Goal: Task Accomplishment & Management: Complete application form

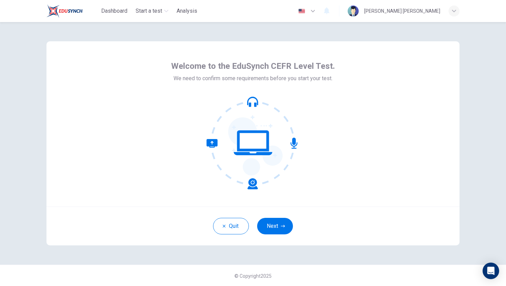
click at [242, 175] on icon at bounding box center [252, 142] width 93 height 93
click at [278, 231] on button "Next" at bounding box center [275, 226] width 36 height 17
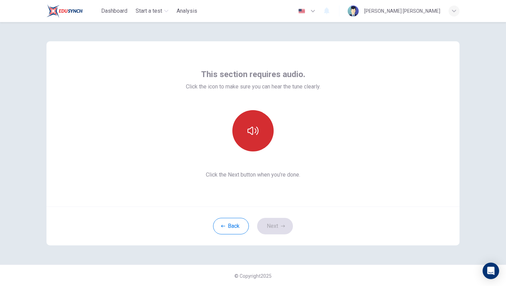
click at [248, 136] on icon "button" at bounding box center [252, 130] width 11 height 11
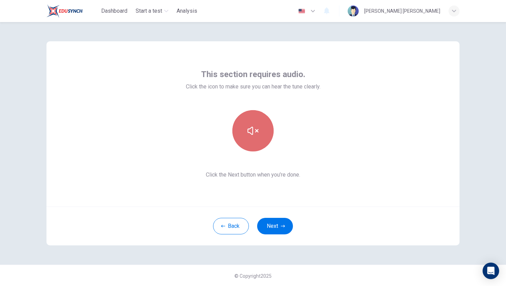
click at [248, 136] on icon "button" at bounding box center [252, 130] width 11 height 11
drag, startPoint x: 248, startPoint y: 136, endPoint x: 247, endPoint y: 130, distance: 5.3
click at [247, 130] on button "button" at bounding box center [252, 130] width 41 height 41
click at [260, 137] on button "button" at bounding box center [252, 130] width 41 height 41
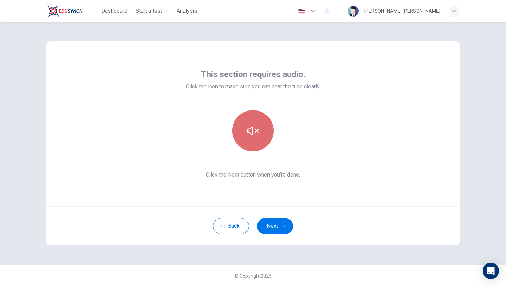
click at [260, 137] on button "button" at bounding box center [252, 130] width 41 height 41
click at [260, 134] on button "button" at bounding box center [252, 130] width 41 height 41
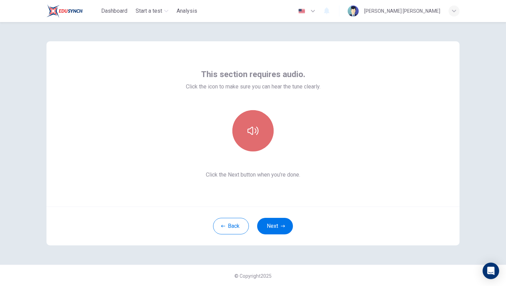
click at [260, 134] on button "button" at bounding box center [252, 130] width 41 height 41
click at [259, 133] on button "button" at bounding box center [252, 130] width 41 height 41
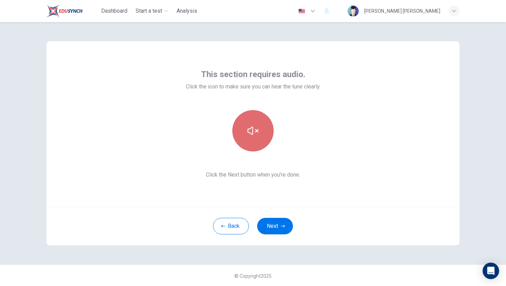
click at [259, 133] on button "button" at bounding box center [252, 130] width 41 height 41
click at [260, 133] on button "button" at bounding box center [252, 130] width 41 height 41
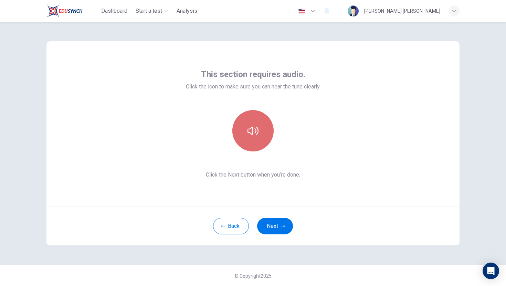
click at [260, 133] on button "button" at bounding box center [252, 130] width 41 height 41
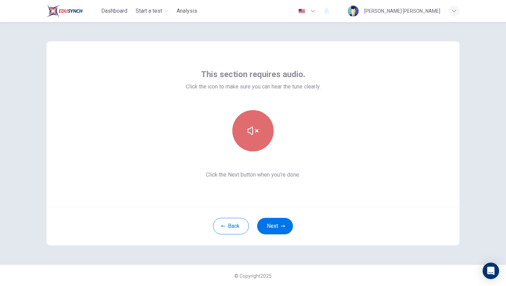
click at [249, 142] on button "button" at bounding box center [252, 130] width 41 height 41
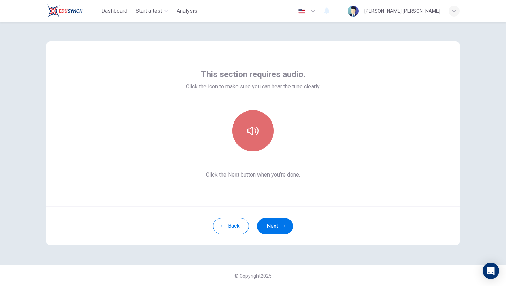
click at [249, 142] on button "button" at bounding box center [252, 130] width 41 height 41
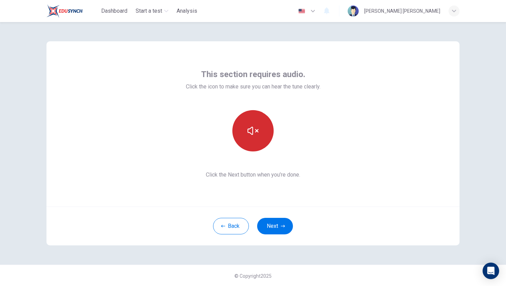
click at [249, 142] on button "button" at bounding box center [252, 130] width 41 height 41
click at [262, 135] on button "button" at bounding box center [252, 130] width 41 height 41
click at [273, 228] on button "Next" at bounding box center [275, 226] width 36 height 17
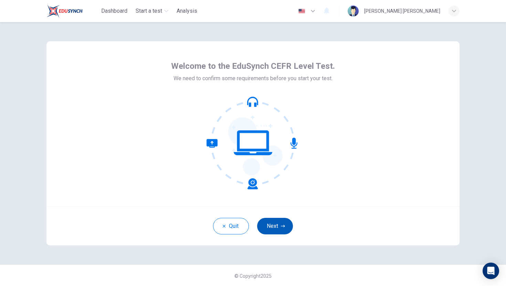
click at [278, 233] on button "Next" at bounding box center [275, 226] width 36 height 17
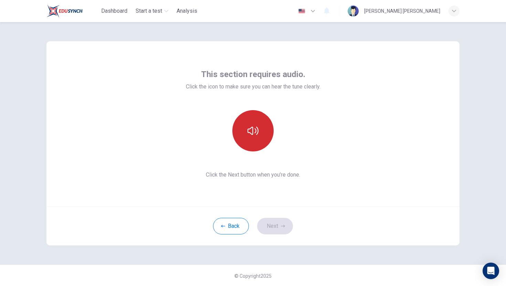
click at [260, 141] on button "button" at bounding box center [252, 130] width 41 height 41
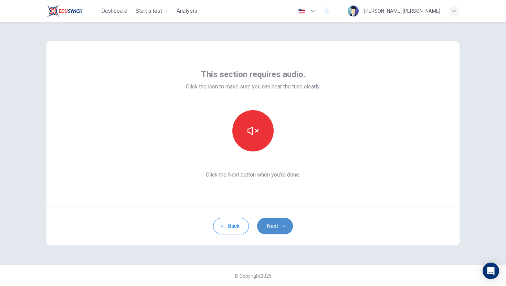
click at [268, 227] on button "Next" at bounding box center [275, 226] width 36 height 17
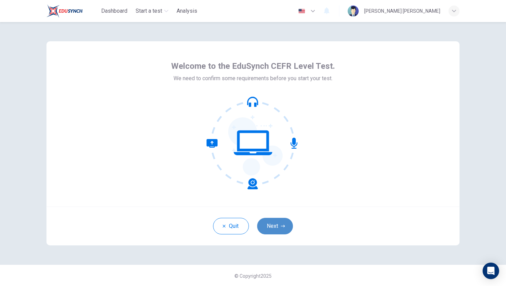
click at [275, 230] on button "Next" at bounding box center [275, 226] width 36 height 17
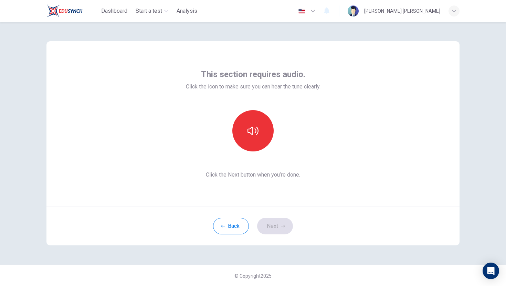
click at [240, 152] on div "This section requires audio. Click the icon to make sure you can hear the tune …" at bounding box center [253, 124] width 134 height 110
click at [246, 137] on button "button" at bounding box center [252, 130] width 41 height 41
click at [280, 219] on button "Next" at bounding box center [275, 226] width 36 height 17
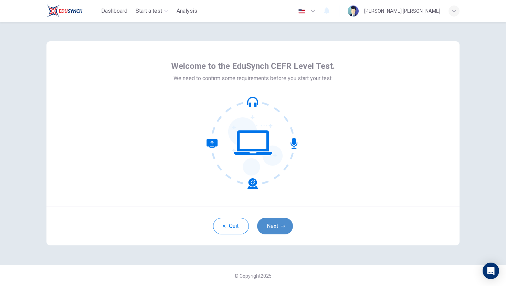
click at [284, 225] on icon "button" at bounding box center [283, 226] width 4 height 4
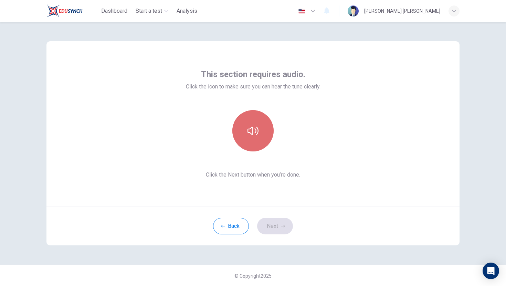
click at [249, 131] on icon "button" at bounding box center [252, 130] width 11 height 11
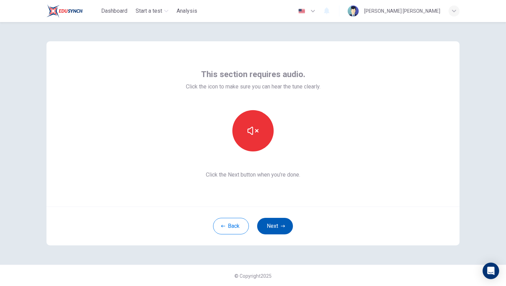
click at [278, 223] on button "Next" at bounding box center [275, 226] width 36 height 17
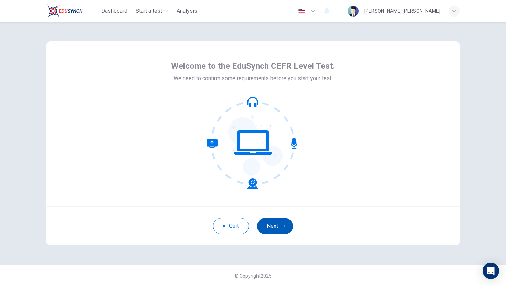
click at [276, 229] on button "Next" at bounding box center [275, 226] width 36 height 17
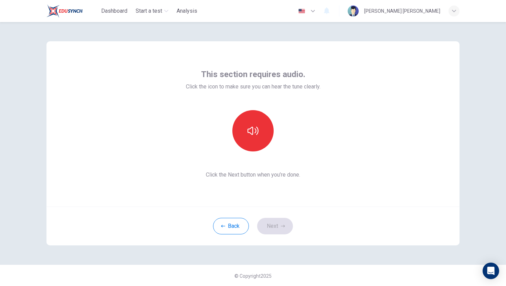
click at [254, 152] on div "This section requires audio. Click the icon to make sure you can hear the tune …" at bounding box center [253, 124] width 134 height 110
click at [253, 106] on div "This section requires audio. Click the icon to make sure you can hear the tune …" at bounding box center [253, 124] width 134 height 110
click at [253, 115] on button "button" at bounding box center [252, 130] width 41 height 41
click at [275, 224] on button "Next" at bounding box center [275, 226] width 36 height 17
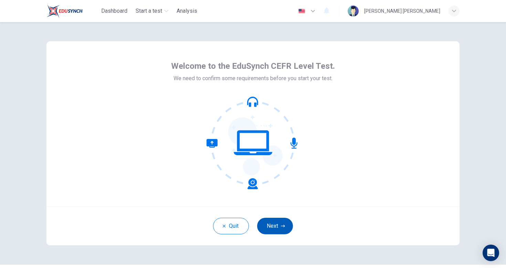
click at [287, 225] on button "Next" at bounding box center [275, 226] width 36 height 17
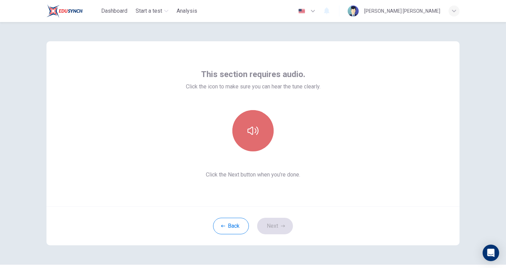
click at [242, 123] on button "button" at bounding box center [252, 130] width 41 height 41
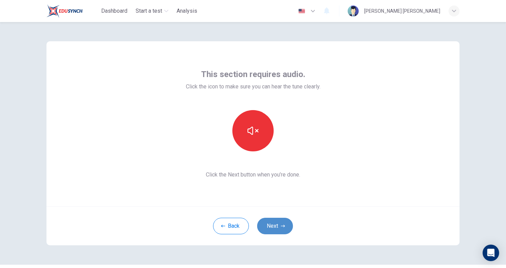
click at [273, 231] on button "Next" at bounding box center [275, 226] width 36 height 17
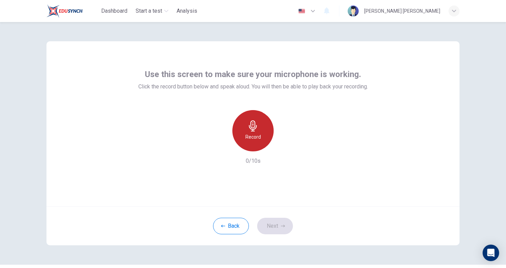
click at [258, 134] on h6 "Record" at bounding box center [252, 137] width 15 height 8
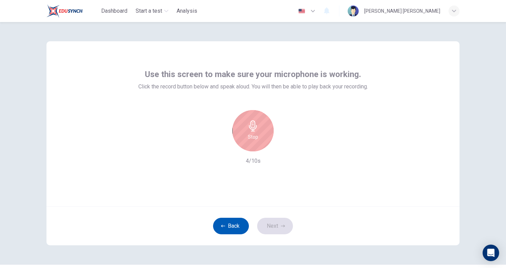
click at [233, 229] on button "Back" at bounding box center [231, 226] width 36 height 17
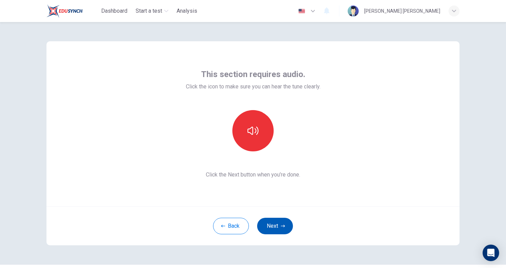
click at [265, 223] on button "Next" at bounding box center [275, 226] width 36 height 17
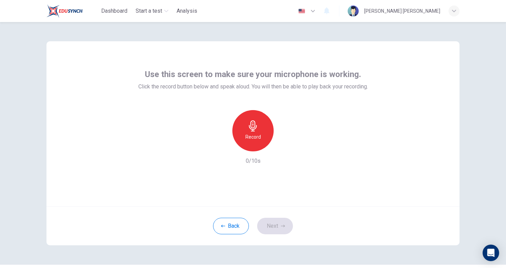
click at [250, 155] on div "Record 0/10s" at bounding box center [252, 137] width 229 height 55
click at [250, 148] on div "Record" at bounding box center [252, 130] width 41 height 41
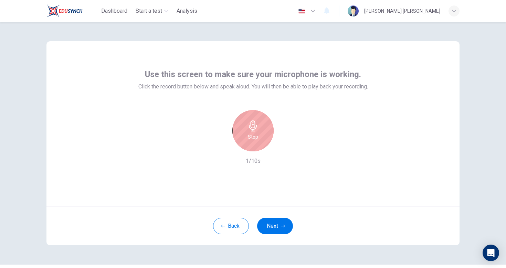
click at [250, 148] on div "Stop" at bounding box center [252, 130] width 41 height 41
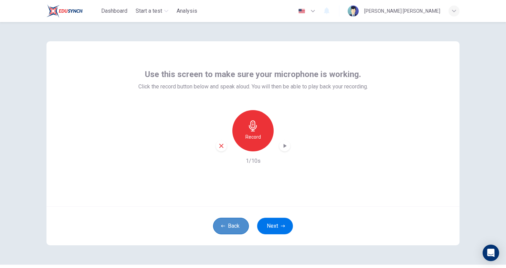
click at [233, 228] on button "Back" at bounding box center [231, 226] width 36 height 17
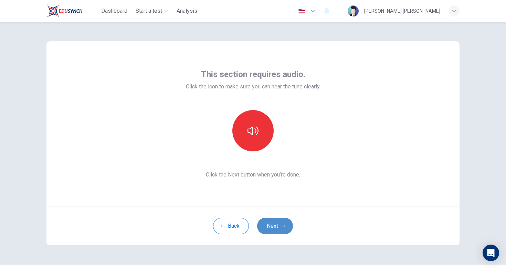
click at [270, 224] on button "Next" at bounding box center [275, 226] width 36 height 17
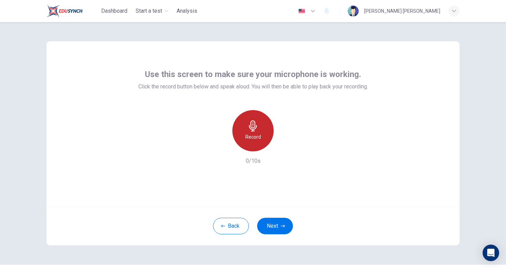
click at [256, 127] on icon "button" at bounding box center [252, 125] width 11 height 11
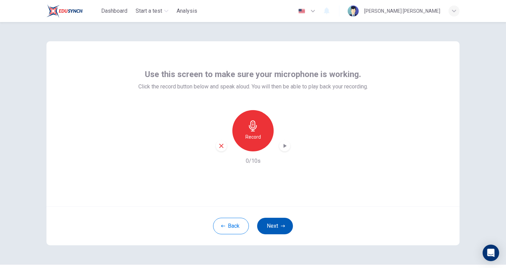
click at [276, 225] on button "Next" at bounding box center [275, 226] width 36 height 17
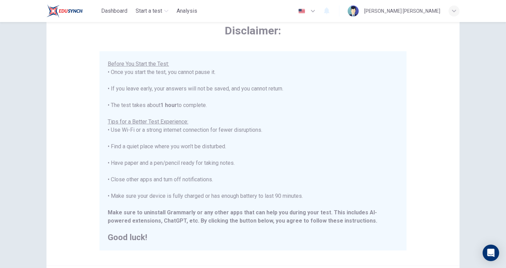
scroll to position [115, 0]
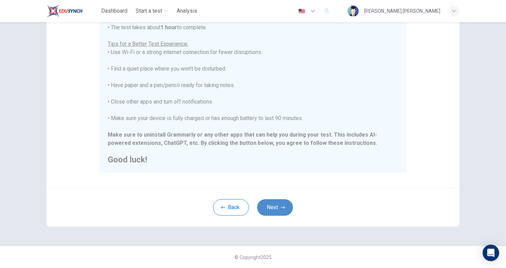
click at [279, 214] on button "Next" at bounding box center [275, 207] width 36 height 17
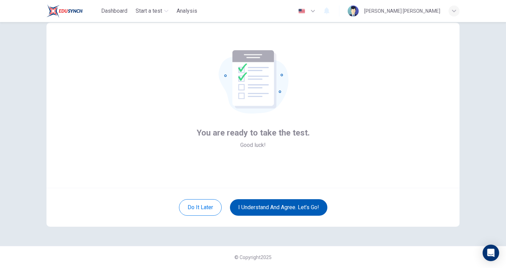
scroll to position [19, 0]
click at [279, 214] on button "I understand and agree. Let’s go!" at bounding box center [278, 207] width 97 height 17
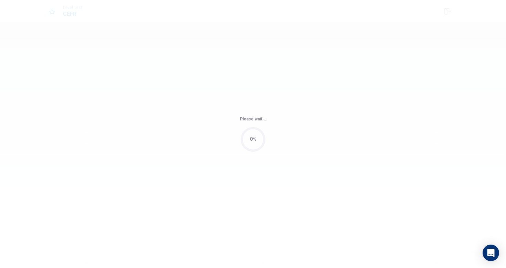
click at [273, 212] on body "Level Test CEFR © Copyright 2025 Going somewhere? You are not allowed to open o…" at bounding box center [253, 134] width 506 height 268
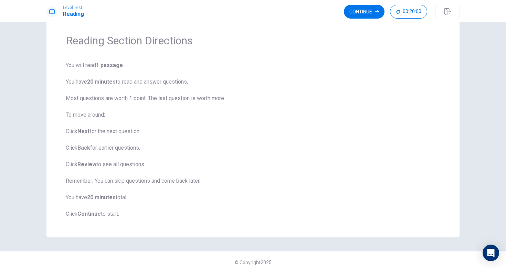
scroll to position [26, 0]
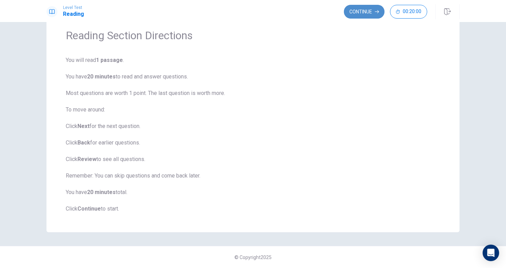
click at [358, 11] on button "Continue" at bounding box center [364, 12] width 41 height 14
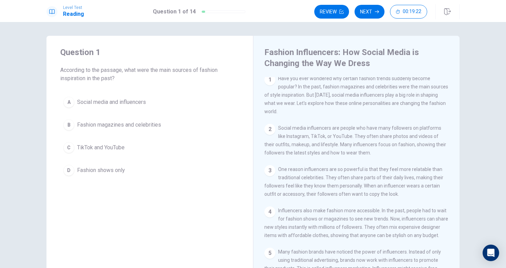
scroll to position [3, 0]
click at [128, 123] on span "Fashion magazines and celebrities" at bounding box center [119, 125] width 84 height 8
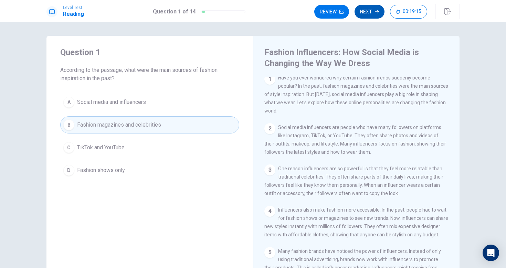
click at [367, 13] on button "Next" at bounding box center [369, 12] width 30 height 14
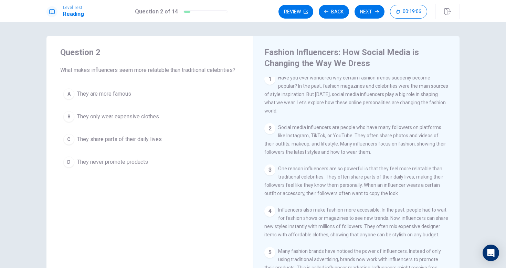
click at [309, 87] on span "Have you ever wondered why certain fashion trends suddenly become popular? In t…" at bounding box center [356, 94] width 184 height 39
click at [328, 86] on span "Have you ever wondered why certain fashion trends suddenly become popular? In t…" at bounding box center [356, 94] width 184 height 39
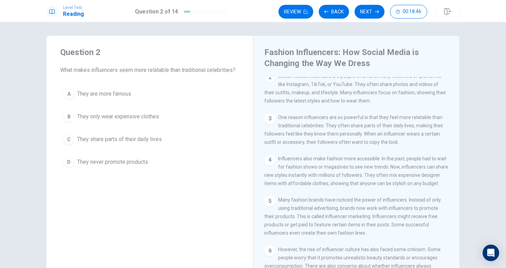
scroll to position [56, 0]
click at [170, 140] on button "C They share parts of their daily lives" at bounding box center [149, 139] width 179 height 17
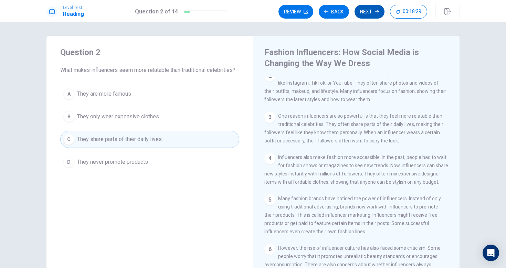
click at [367, 12] on button "Next" at bounding box center [369, 12] width 30 height 14
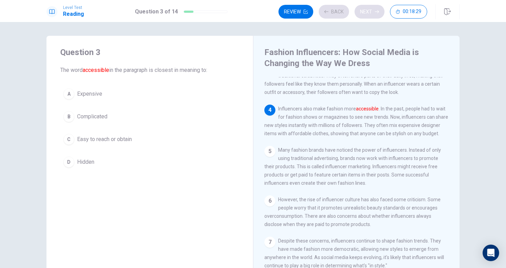
scroll to position [109, 0]
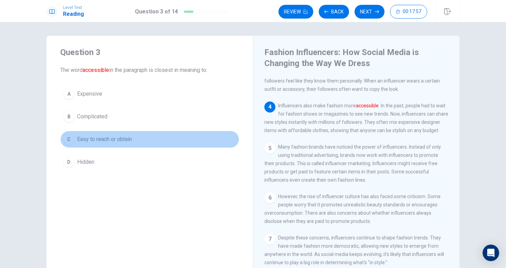
click at [111, 137] on span "Easy to reach or obtain" at bounding box center [104, 139] width 55 height 8
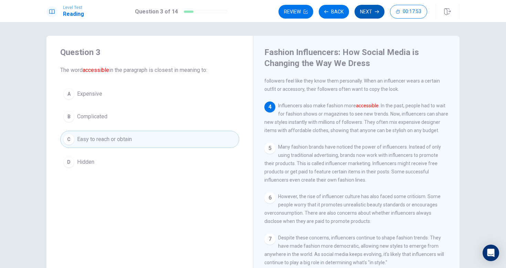
click at [372, 9] on button "Next" at bounding box center [369, 12] width 30 height 14
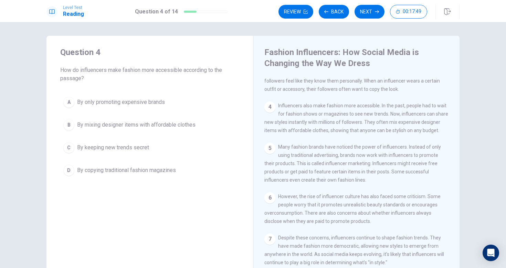
click at [255, 103] on div "Fashion Influencers: How Social Media is Changing the Way We Dress 1 Have you e…" at bounding box center [356, 161] width 206 height 250
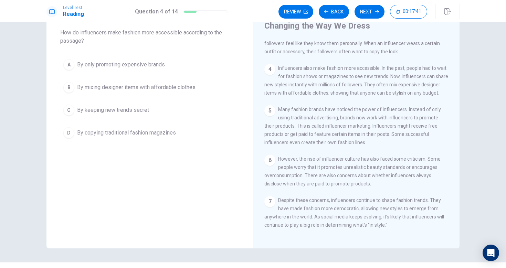
scroll to position [34, 0]
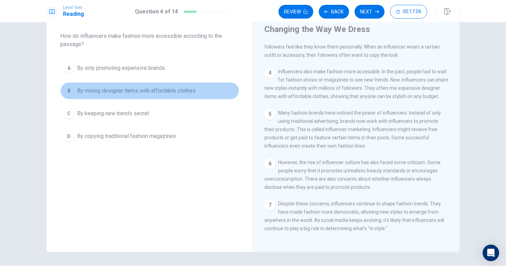
click at [217, 89] on button "B By mixing designer items with affordable clothes" at bounding box center [149, 90] width 179 height 17
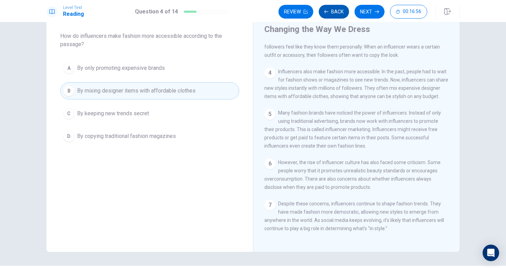
click at [336, 12] on button "Back" at bounding box center [334, 12] width 30 height 14
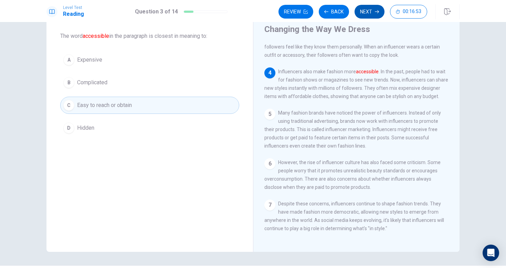
click at [369, 13] on button "Next" at bounding box center [369, 12] width 30 height 14
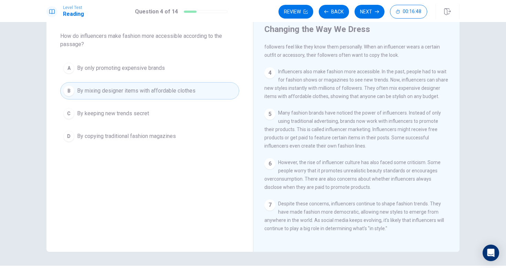
click at [176, 121] on button "C By keeping new trends secret" at bounding box center [149, 113] width 179 height 17
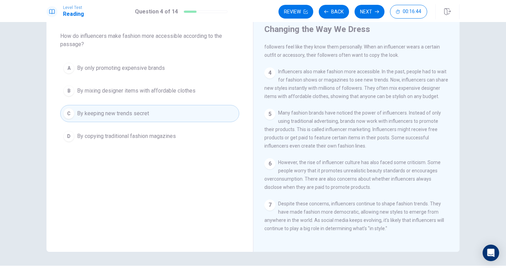
click at [183, 91] on span "By mixing designer items with affordable clothes" at bounding box center [136, 91] width 118 height 8
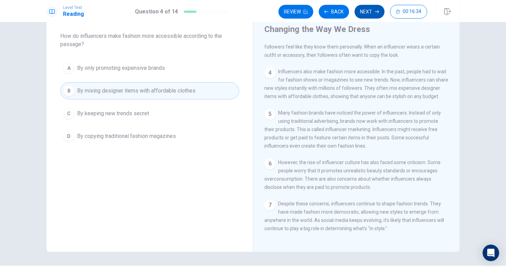
click at [366, 13] on button "Next" at bounding box center [369, 12] width 30 height 14
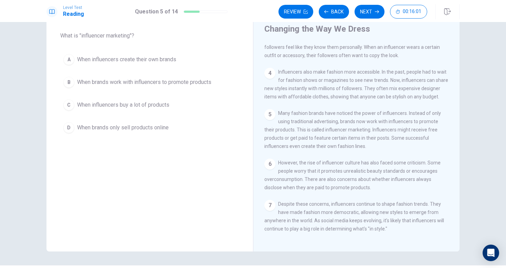
scroll to position [108, 0]
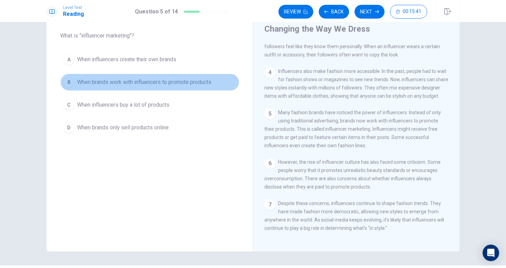
click at [180, 84] on span "When brands work with influencers to promote products" at bounding box center [144, 82] width 134 height 8
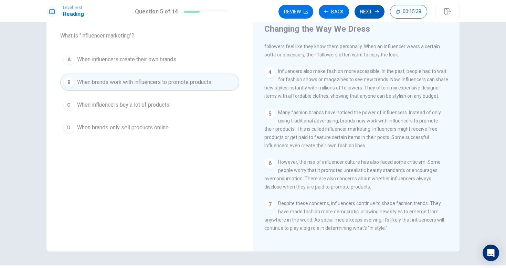
click at [375, 13] on button "Next" at bounding box center [369, 12] width 30 height 14
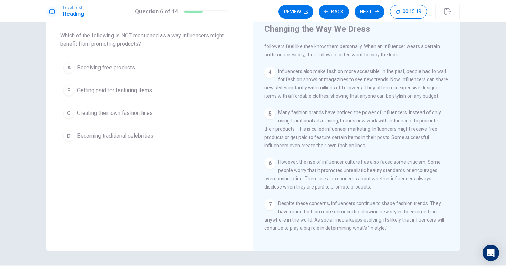
click at [176, 134] on button "D Becoming traditional celebrities" at bounding box center [149, 135] width 179 height 17
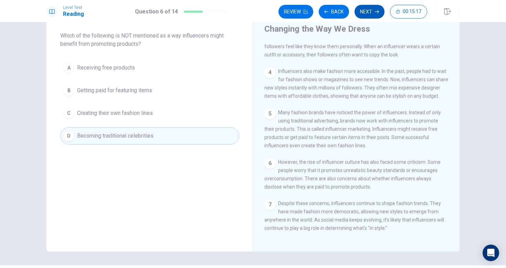
click at [374, 12] on button "Next" at bounding box center [369, 12] width 30 height 14
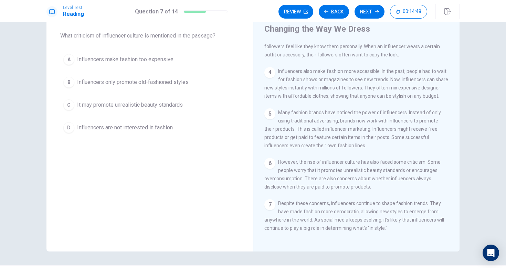
click at [192, 105] on button "C It may promote unrealistic beauty standards" at bounding box center [149, 104] width 179 height 17
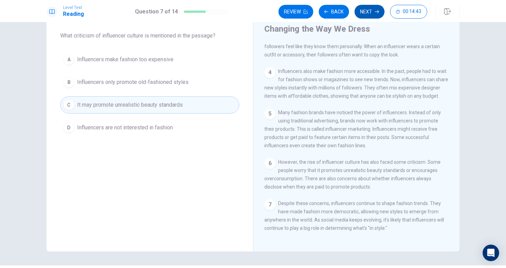
click at [364, 11] on button "Next" at bounding box center [369, 12] width 30 height 14
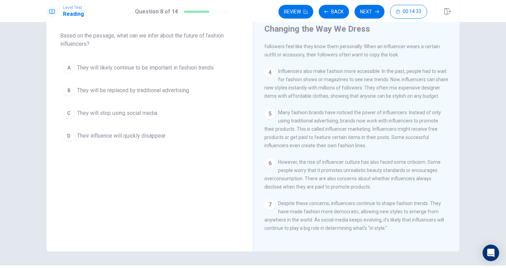
scroll to position [109, 0]
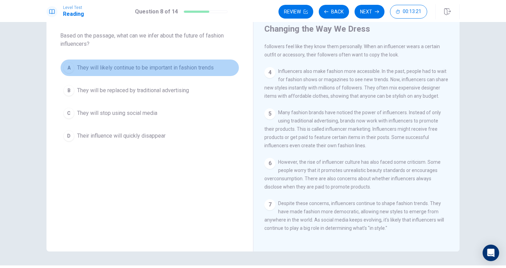
click at [153, 65] on span "They will likely continue to be important in fashion trends" at bounding box center [145, 68] width 137 height 8
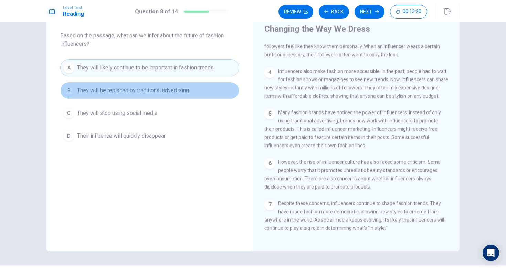
click at [157, 88] on span "They will be replaced by traditional advertising" at bounding box center [133, 90] width 112 height 8
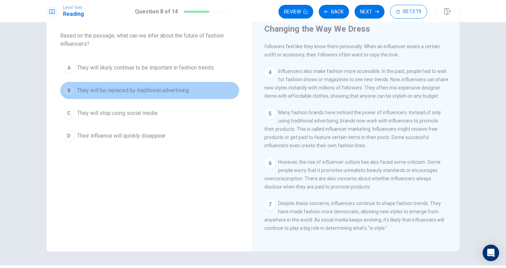
click at [157, 87] on span "They will be replaced by traditional advertising" at bounding box center [133, 90] width 112 height 8
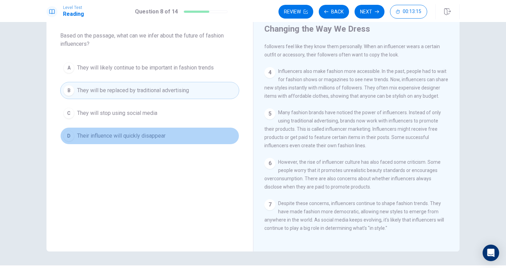
click at [186, 137] on button "D Their influence will quickly disappear" at bounding box center [149, 135] width 179 height 17
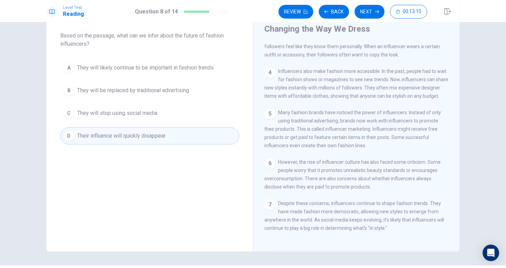
click at [220, 153] on div "Question 8 Based on the passage, what can we infer about the future of fashion …" at bounding box center [149, 78] width 206 height 154
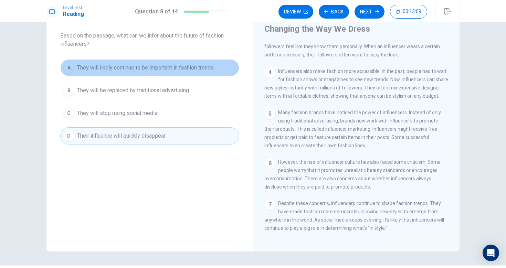
click at [221, 72] on button "A They will likely continue to be important in fashion trends" at bounding box center [149, 67] width 179 height 17
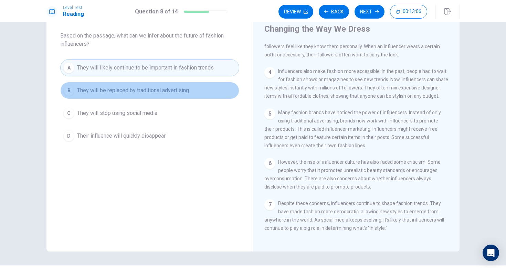
click at [220, 87] on button "B They will be replaced by traditional advertising" at bounding box center [149, 90] width 179 height 17
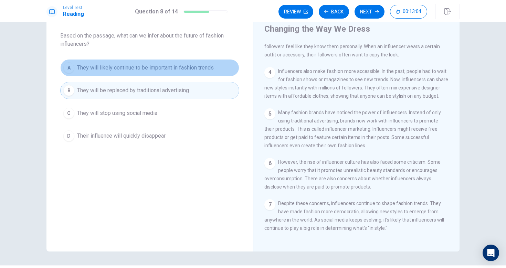
click at [191, 76] on button "A They will likely continue to be important in fashion trends" at bounding box center [149, 67] width 179 height 17
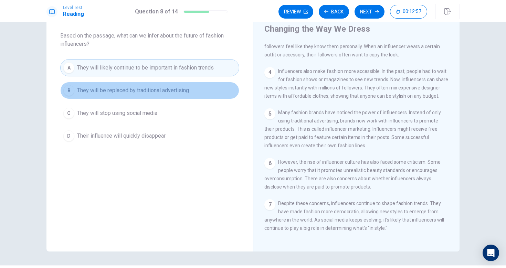
click at [191, 85] on button "B They will be replaced by traditional advertising" at bounding box center [149, 90] width 179 height 17
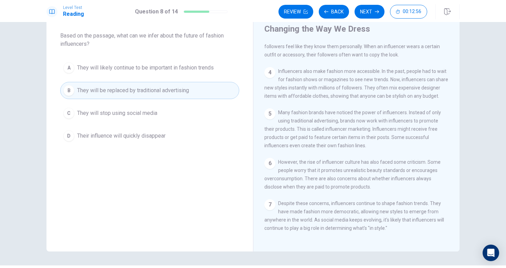
click at [183, 71] on span "They will likely continue to be important in fashion trends" at bounding box center [145, 68] width 137 height 8
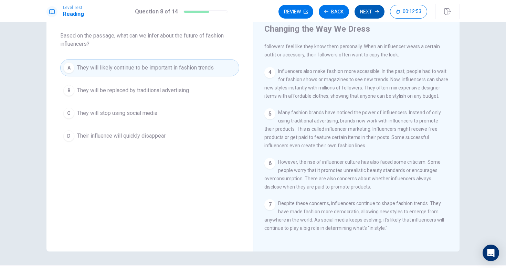
click at [365, 8] on button "Next" at bounding box center [369, 12] width 30 height 14
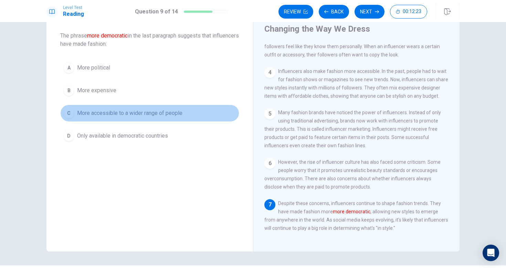
click at [198, 114] on button "C More accessible to a wider range of people" at bounding box center [149, 113] width 179 height 17
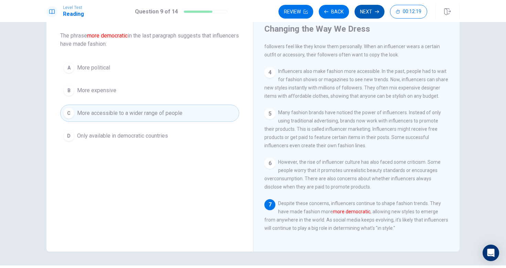
click at [365, 13] on button "Next" at bounding box center [369, 12] width 30 height 14
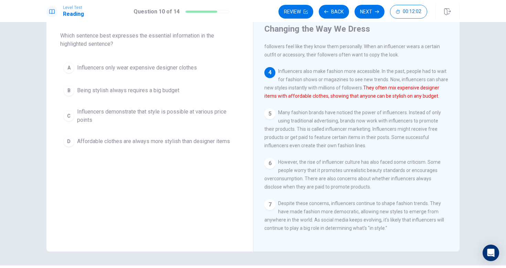
click at [161, 72] on button "A Influencers only wear expensive designer clothes" at bounding box center [149, 67] width 179 height 17
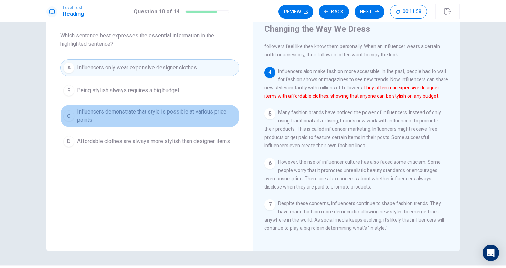
click at [165, 110] on span "Influencers demonstrate that style is possible at various price points" at bounding box center [156, 116] width 159 height 17
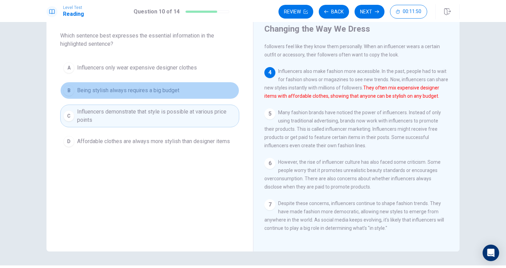
click at [183, 95] on button "B Being stylish always requires a big budget" at bounding box center [149, 90] width 179 height 17
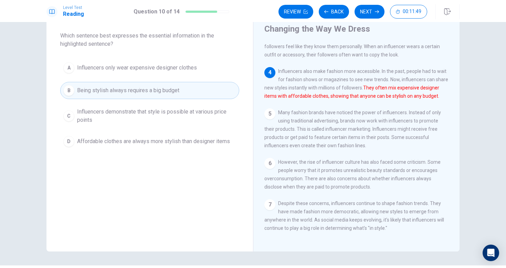
click at [183, 95] on button "B Being stylish always requires a big budget" at bounding box center [149, 90] width 179 height 17
click at [112, 68] on span "Influencers only wear expensive designer clothes" at bounding box center [137, 68] width 120 height 8
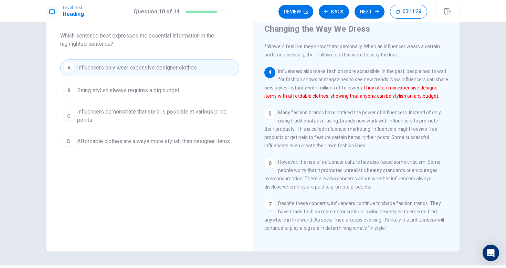
click at [126, 93] on span "Being stylish always requires a big budget" at bounding box center [128, 90] width 102 height 8
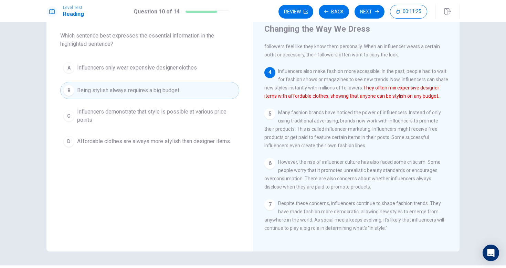
click at [134, 110] on span "Influencers demonstrate that style is possible at various price points" at bounding box center [156, 116] width 159 height 17
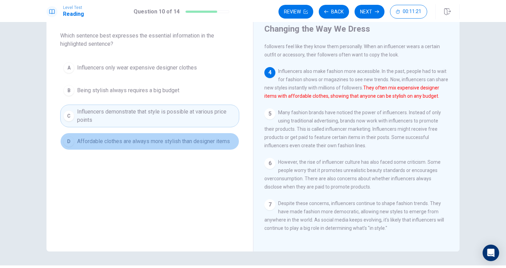
click at [149, 135] on button "D Affordable clothes are always more stylish than designer items" at bounding box center [149, 141] width 179 height 17
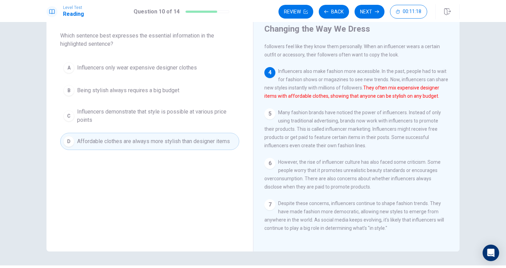
drag, startPoint x: 169, startPoint y: 109, endPoint x: 149, endPoint y: 108, distance: 20.0
click at [169, 109] on span "Influencers demonstrate that style is possible at various price points" at bounding box center [156, 116] width 159 height 17
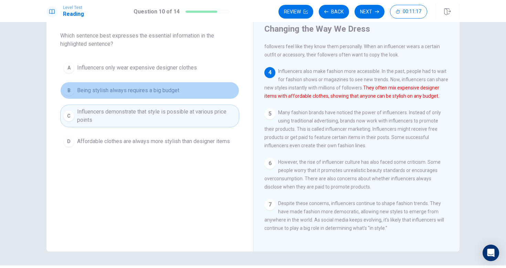
click at [135, 95] on button "B Being stylish always requires a big budget" at bounding box center [149, 90] width 179 height 17
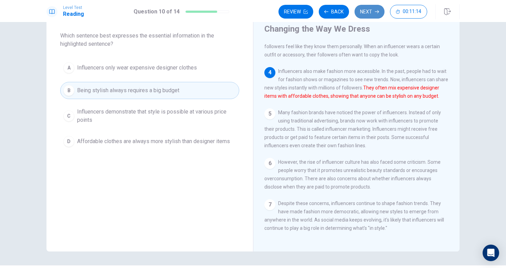
click at [367, 14] on button "Next" at bounding box center [369, 12] width 30 height 14
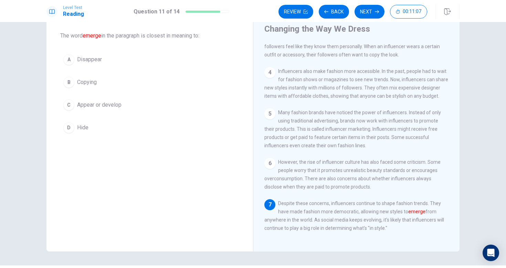
click at [155, 104] on button "C Appear or develop" at bounding box center [149, 104] width 179 height 17
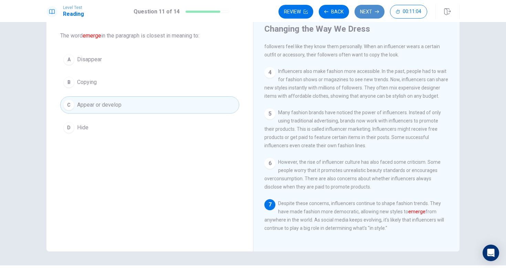
click at [375, 10] on icon "button" at bounding box center [377, 12] width 4 height 4
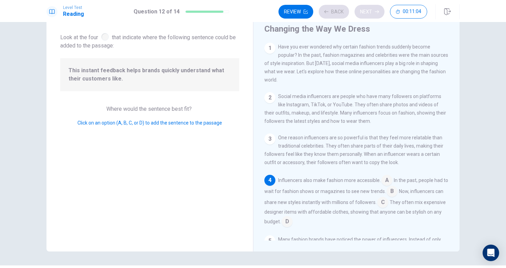
scroll to position [51, 0]
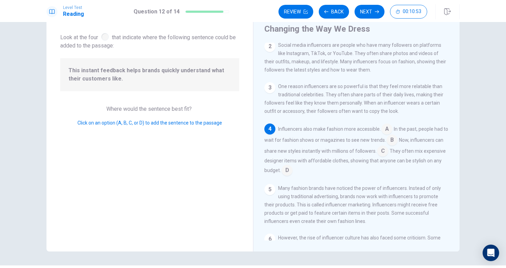
click at [111, 128] on div "Question 12 Look at the four that indicate where the following sentence could b…" at bounding box center [149, 126] width 206 height 250
click at [325, 190] on span "Many fashion brands have noticed the power of influencers. Instead of only usin…" at bounding box center [352, 204] width 176 height 39
click at [327, 190] on span "Many fashion brands have noticed the power of influencers. Instead of only usin…" at bounding box center [352, 204] width 176 height 39
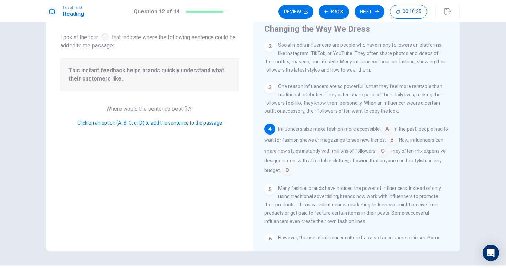
click at [327, 190] on span "Many fashion brands have noticed the power of influencers. Instead of only usin…" at bounding box center [352, 204] width 176 height 39
click at [384, 119] on div "1 Have you ever wondered why certain fashion trends suddenly become popular? In…" at bounding box center [360, 142] width 193 height 198
click at [385, 126] on input at bounding box center [386, 129] width 11 height 11
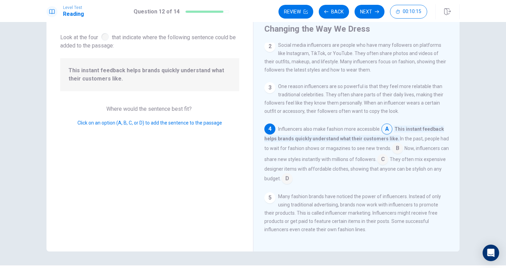
click at [392, 146] on input at bounding box center [397, 148] width 11 height 11
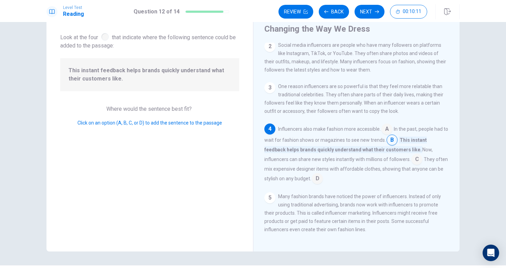
click at [417, 155] on input at bounding box center [416, 159] width 11 height 11
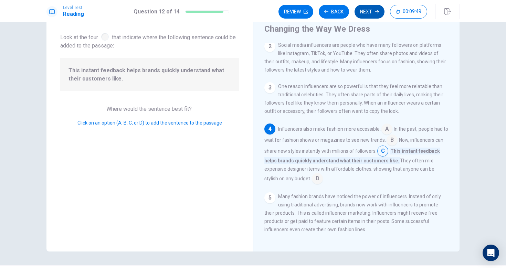
click at [375, 11] on icon "button" at bounding box center [377, 12] width 4 height 4
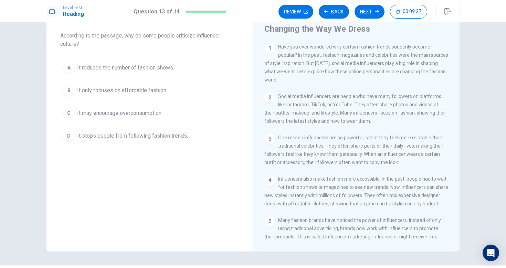
click at [144, 94] on span "It only focuses on affordable fashion." at bounding box center [122, 90] width 90 height 8
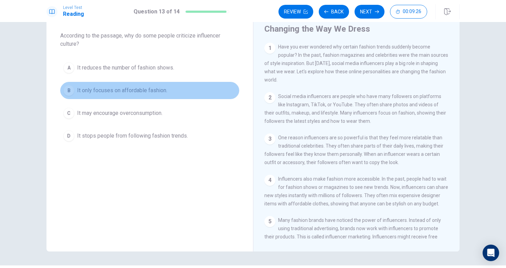
click at [144, 94] on span "It only focuses on affordable fashion." at bounding box center [122, 90] width 90 height 8
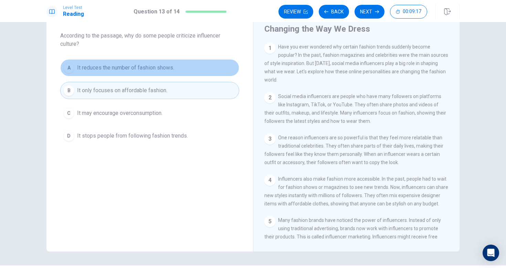
click at [151, 66] on span "It reduces the number of fashion shows." at bounding box center [125, 68] width 97 height 8
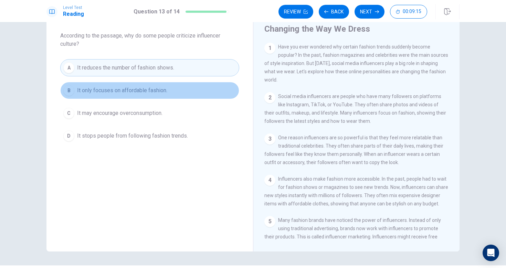
click at [183, 90] on button "B It only focuses on affordable fashion." at bounding box center [149, 90] width 179 height 17
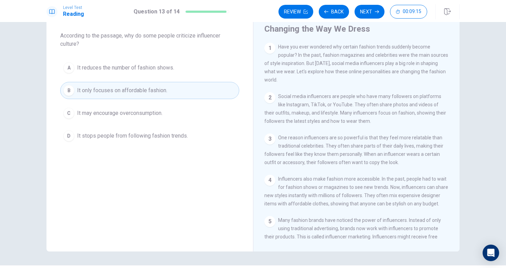
click at [346, 81] on div "1 Have you ever wondered why certain fashion trends suddenly become popular? In…" at bounding box center [360, 142] width 193 height 198
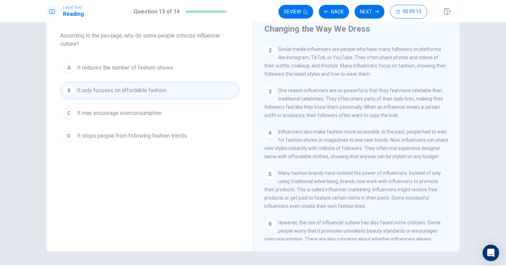
scroll to position [109, 0]
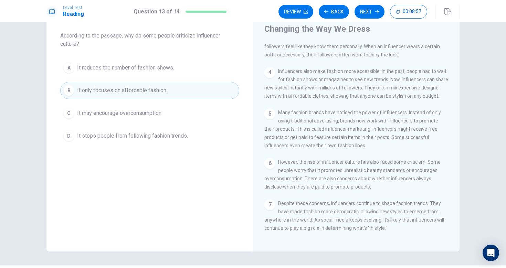
click at [338, 182] on div "6 However, the rise of influencer culture has also faced some criticism. Some p…" at bounding box center [356, 174] width 184 height 33
click at [212, 141] on button "D It stops people from following fashion trends." at bounding box center [149, 135] width 179 height 17
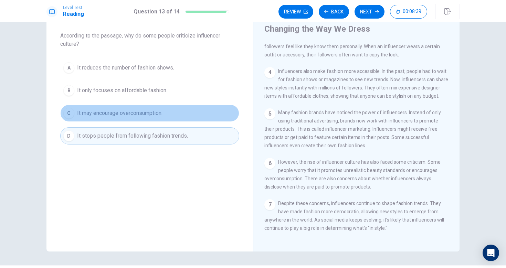
click at [213, 111] on button "C It may encourage overconsumption." at bounding box center [149, 113] width 179 height 17
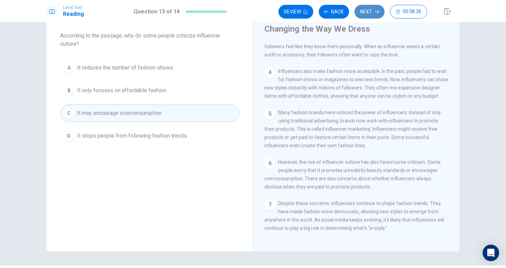
click at [372, 11] on button "Next" at bounding box center [369, 12] width 30 height 14
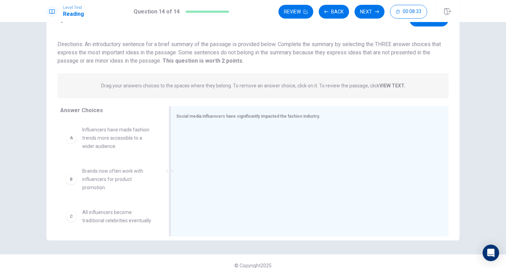
click at [209, 138] on div at bounding box center [306, 172] width 261 height 92
drag, startPoint x: 192, startPoint y: 111, endPoint x: 203, endPoint y: 118, distance: 13.1
click at [203, 118] on div "Social media influencers have significantly impacted the fashion industry." at bounding box center [309, 171] width 278 height 130
click at [203, 118] on span "Social media influencers have significantly impacted the fashion industry." at bounding box center [248, 116] width 144 height 5
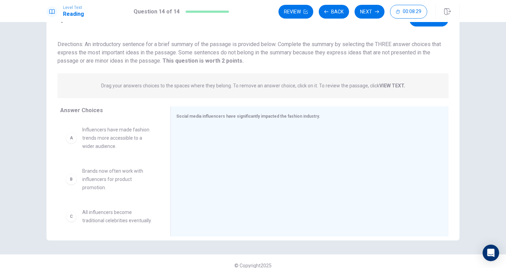
click at [173, 95] on div "Drag your answers choices to the spaces where they belong. To remove an answer …" at bounding box center [252, 85] width 391 height 25
click at [143, 150] on span "Influencers have made fashion trends more accessible to a wider audience." at bounding box center [118, 138] width 72 height 25
click at [76, 142] on div "A Influencers have made fashion trends more accessible to a wider audience." at bounding box center [110, 138] width 88 height 25
click at [75, 142] on div "A Influencers have made fashion trends more accessible to a wider audience." at bounding box center [110, 138] width 88 height 25
click at [67, 137] on div "A" at bounding box center [71, 137] width 11 height 11
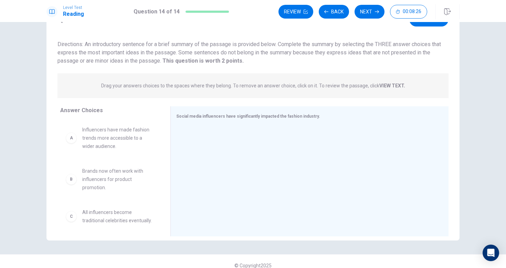
click at [70, 137] on div "A" at bounding box center [71, 137] width 11 height 11
click at [78, 139] on div "A Influencers have made fashion trends more accessible to a wider audience." at bounding box center [110, 138] width 88 height 25
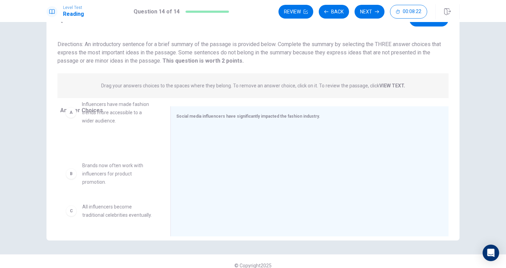
drag, startPoint x: 88, startPoint y: 137, endPoint x: 91, endPoint y: 110, distance: 27.0
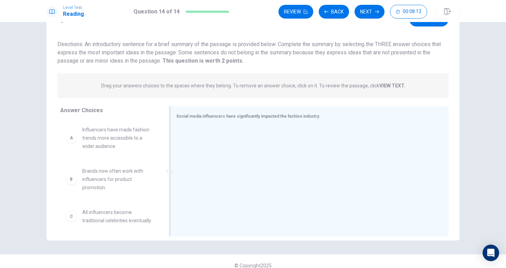
click at [186, 116] on span "Social media influencers have significantly impacted the fashion industry." at bounding box center [248, 116] width 144 height 5
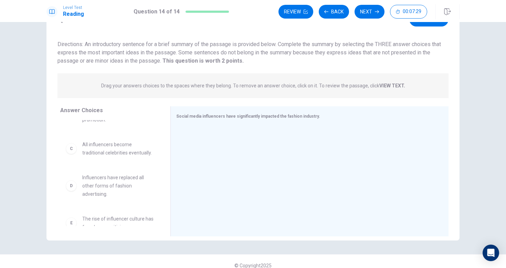
scroll to position [0, 0]
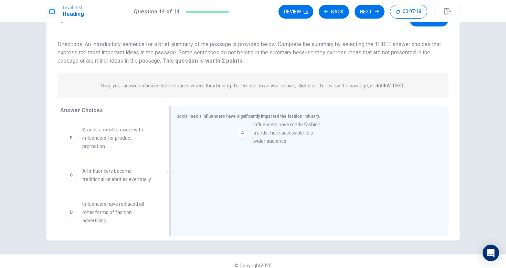
drag, startPoint x: 116, startPoint y: 142, endPoint x: 291, endPoint y: 131, distance: 175.4
click at [247, 137] on span "Influencers have made fashion trends more accessible to a wider audience." at bounding box center [279, 137] width 163 height 8
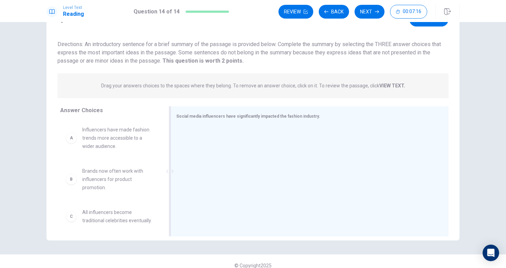
click at [247, 137] on div at bounding box center [306, 172] width 261 height 92
click at [143, 175] on span "Brands now often work with influencers for product promotion." at bounding box center [118, 179] width 72 height 25
click at [126, 176] on span "Brands now often work with influencers for product promotion." at bounding box center [118, 179] width 72 height 25
click at [72, 180] on div "B" at bounding box center [71, 179] width 11 height 11
click at [85, 179] on span "Brands now often work with influencers for product promotion." at bounding box center [118, 179] width 72 height 25
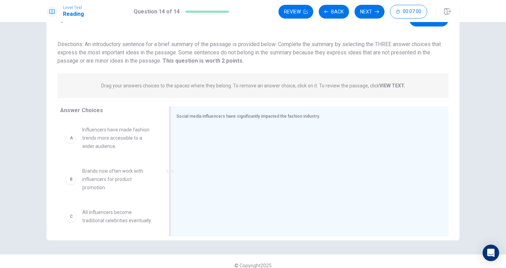
click at [85, 179] on span "Brands now often work with influencers for product promotion." at bounding box center [118, 179] width 72 height 25
click at [101, 181] on span "Brands now often work with influencers for product promotion." at bounding box center [118, 179] width 72 height 25
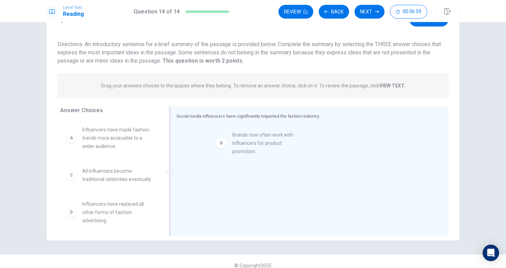
drag, startPoint x: 101, startPoint y: 181, endPoint x: 255, endPoint y: 144, distance: 158.0
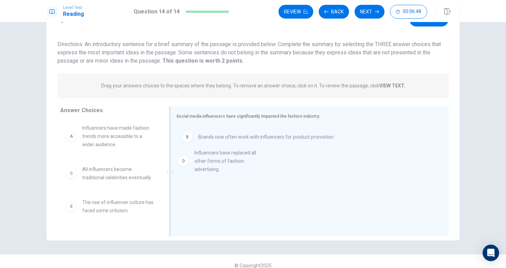
drag, startPoint x: 114, startPoint y: 219, endPoint x: 228, endPoint y: 165, distance: 126.2
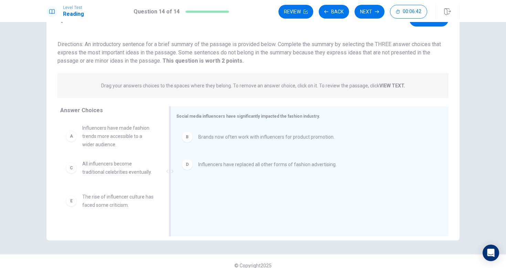
scroll to position [0, 0]
drag, startPoint x: 120, startPoint y: 143, endPoint x: 239, endPoint y: 204, distance: 133.8
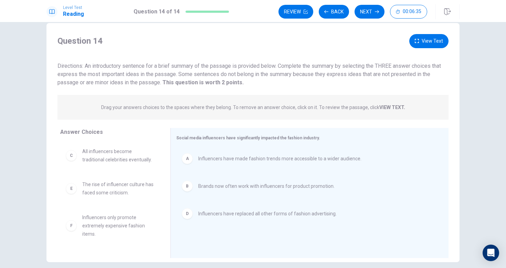
scroll to position [9, 0]
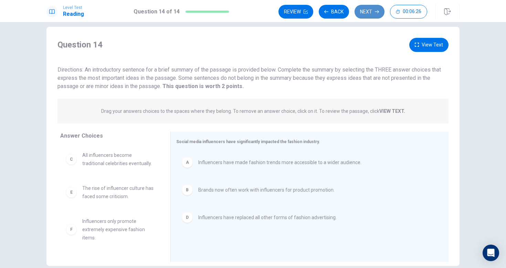
click at [364, 10] on button "Next" at bounding box center [369, 12] width 30 height 14
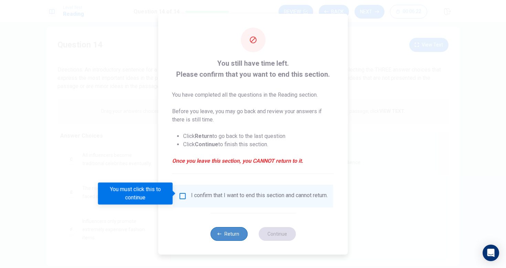
click at [226, 235] on button "Return" at bounding box center [228, 234] width 37 height 14
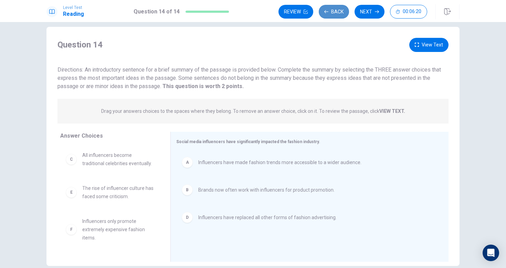
click at [333, 8] on button "Back" at bounding box center [334, 12] width 30 height 14
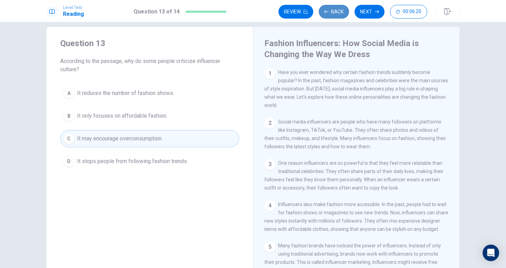
click at [333, 8] on button "Back" at bounding box center [334, 12] width 30 height 14
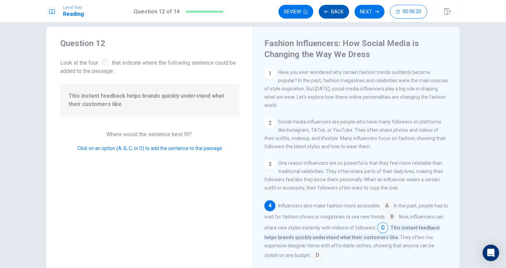
scroll to position [0, 0]
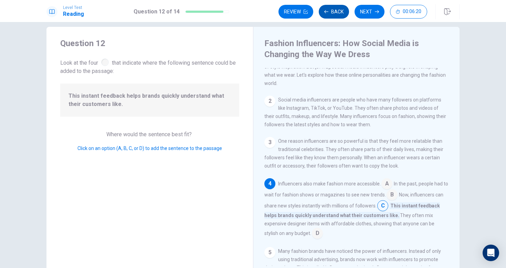
click at [333, 8] on button "Back" at bounding box center [334, 12] width 30 height 14
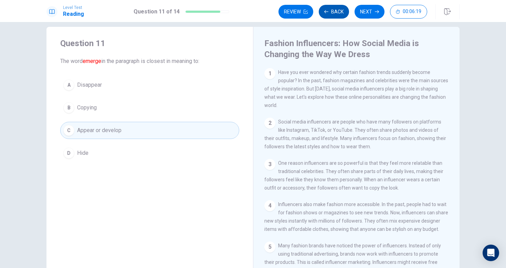
click at [333, 8] on button "Back" at bounding box center [334, 12] width 30 height 14
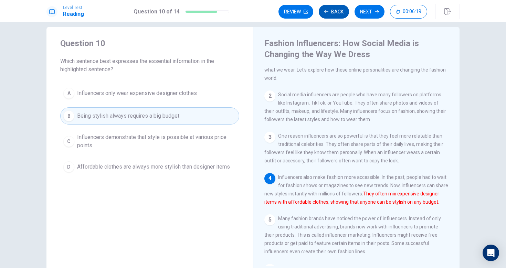
click at [333, 8] on button "Back" at bounding box center [334, 12] width 30 height 14
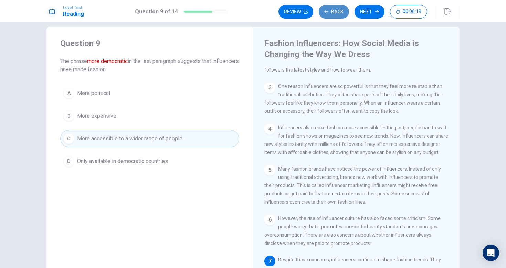
click at [333, 8] on button "Back" at bounding box center [334, 12] width 30 height 14
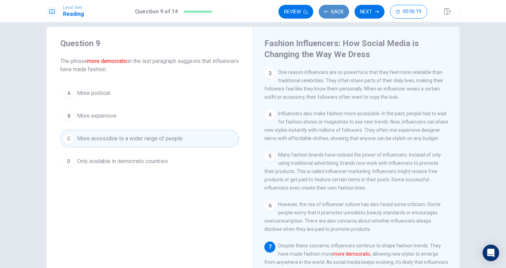
scroll to position [109, 0]
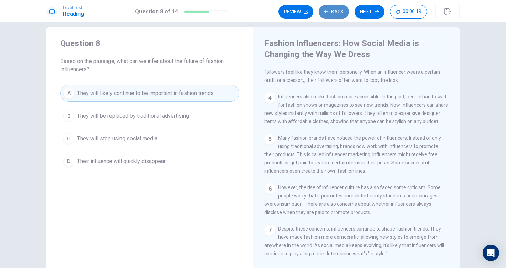
click at [333, 8] on button "Back" at bounding box center [334, 12] width 30 height 14
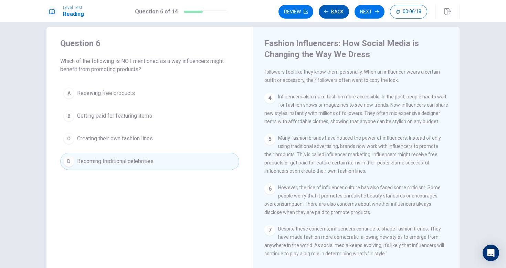
click at [333, 8] on button "Back" at bounding box center [334, 12] width 30 height 14
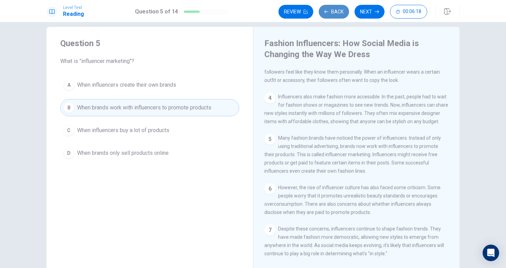
click at [333, 8] on button "Back" at bounding box center [334, 12] width 30 height 14
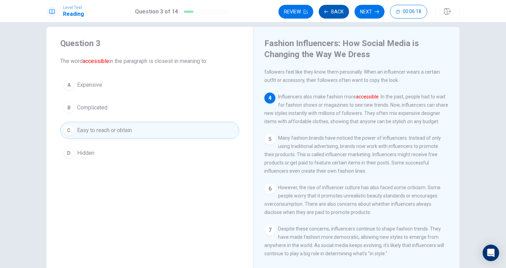
click at [333, 8] on button "Back" at bounding box center [334, 12] width 30 height 14
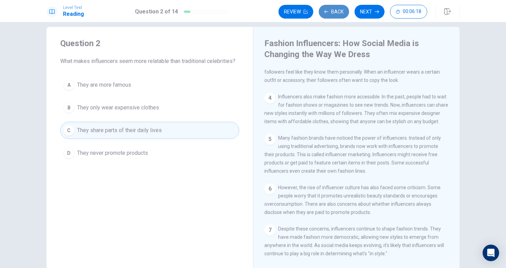
click at [333, 8] on button "Back" at bounding box center [334, 12] width 30 height 14
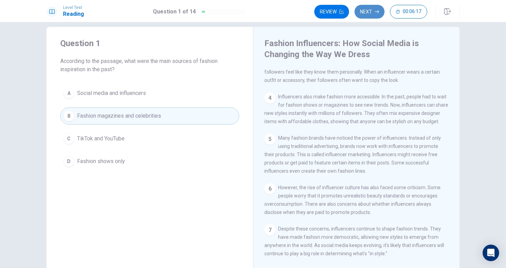
click at [367, 12] on button "Next" at bounding box center [369, 12] width 30 height 14
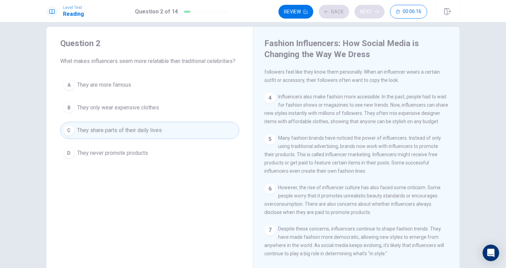
click at [367, 12] on div "Review Back Next 00:06:16" at bounding box center [352, 12] width 149 height 14
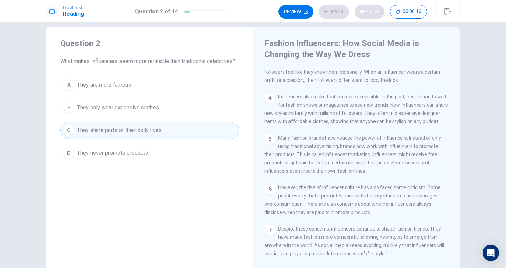
click at [367, 12] on div "Review Back Next 00:06:16" at bounding box center [352, 12] width 149 height 14
click at [367, 12] on button "Next" at bounding box center [369, 12] width 30 height 14
click at [367, 12] on div "Review Back Next 00:06:15" at bounding box center [352, 12] width 149 height 14
click at [367, 12] on button "Next" at bounding box center [369, 12] width 30 height 14
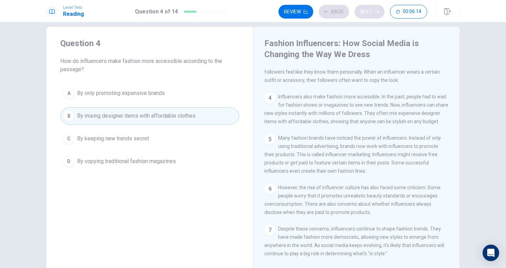
click at [367, 12] on div "Review Back Next 00:06:14" at bounding box center [352, 12] width 149 height 14
click at [367, 12] on div "Review Back Next 00:06:13" at bounding box center [352, 12] width 149 height 14
click at [367, 12] on button "Next" at bounding box center [369, 12] width 30 height 14
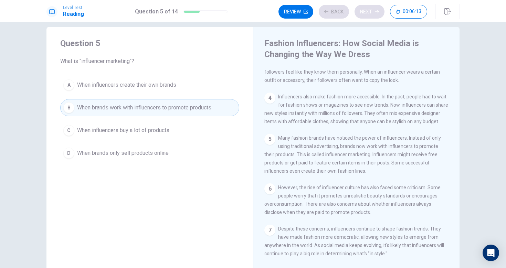
click at [367, 12] on div "Review Back Next 00:06:13" at bounding box center [352, 12] width 149 height 14
click at [367, 12] on div "Review Back Next 00:06:12" at bounding box center [352, 12] width 149 height 14
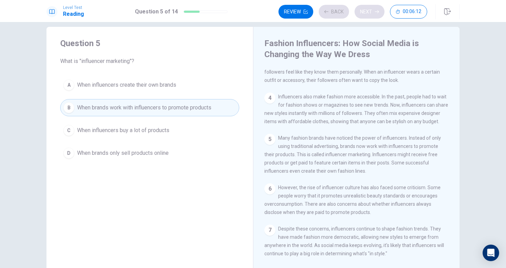
click at [367, 12] on button "Next" at bounding box center [369, 12] width 30 height 14
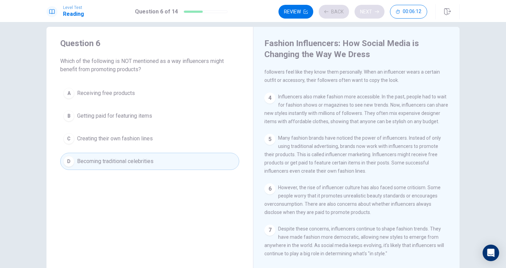
click at [367, 12] on div "Review Back Next 00:06:12" at bounding box center [352, 12] width 149 height 14
click at [367, 12] on div "Review Back Next 00:06:11" at bounding box center [352, 12] width 149 height 14
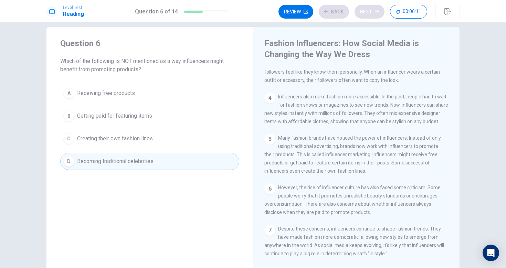
click at [367, 12] on button "Next" at bounding box center [369, 12] width 30 height 14
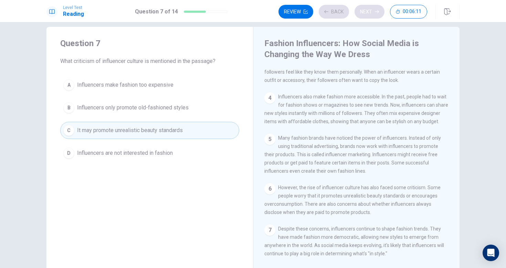
click at [367, 12] on div "Review Back Next 00:06:11" at bounding box center [352, 12] width 149 height 14
click at [367, 12] on div "Review Back Next 00:06:10" at bounding box center [352, 12] width 149 height 14
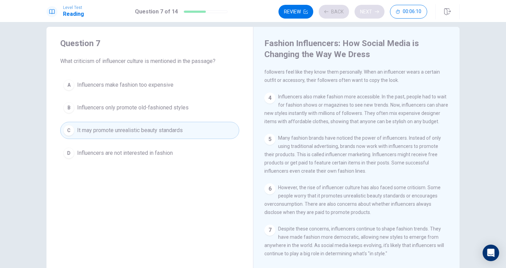
click at [367, 12] on button "Next" at bounding box center [369, 12] width 30 height 14
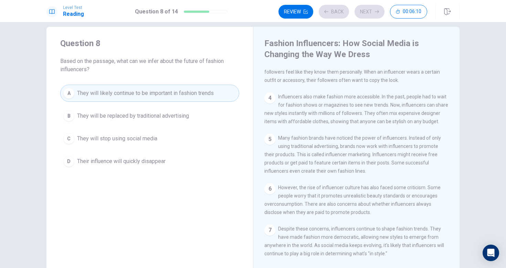
click at [367, 12] on div "Review Back Next 00:06:10" at bounding box center [352, 12] width 149 height 14
click at [367, 12] on div "Review Back Next 00:06:09" at bounding box center [352, 12] width 149 height 14
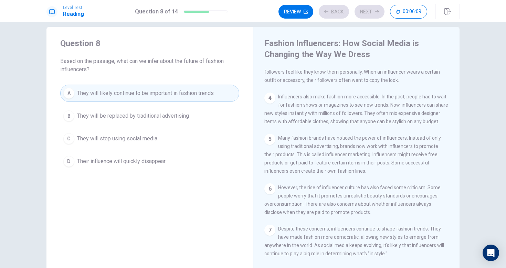
click at [367, 12] on button "Next" at bounding box center [369, 12] width 30 height 14
click at [367, 12] on div "Review Back Next 00:06:09" at bounding box center [352, 12] width 149 height 14
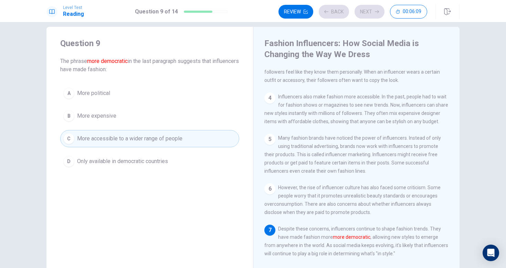
click at [367, 12] on div "Review Back Next 00:06:09" at bounding box center [352, 12] width 149 height 14
click at [367, 12] on div "Review Back Next 00:06:08" at bounding box center [352, 12] width 149 height 14
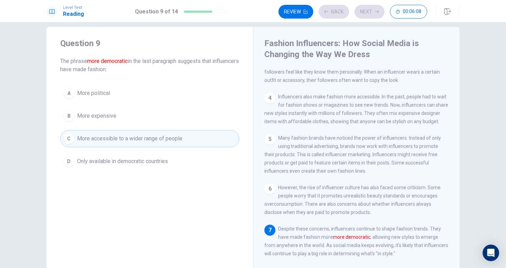
click at [367, 12] on button "Next" at bounding box center [369, 12] width 30 height 14
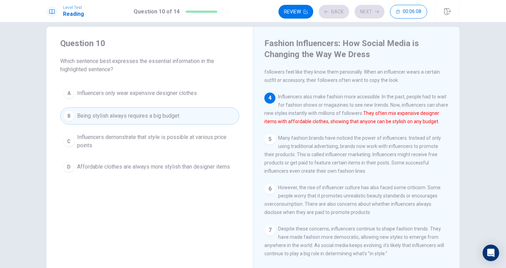
click at [367, 12] on div "Review Back Next 00:06:08" at bounding box center [352, 12] width 149 height 14
click at [367, 10] on div "Review Back Next 00:06:07" at bounding box center [352, 12] width 149 height 14
click at [367, 10] on button "Next" at bounding box center [369, 12] width 30 height 14
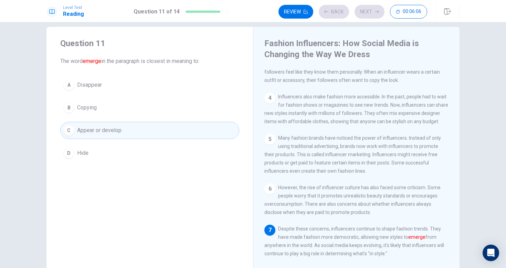
click at [367, 10] on div "Review Back Next 00:06:06" at bounding box center [352, 12] width 149 height 14
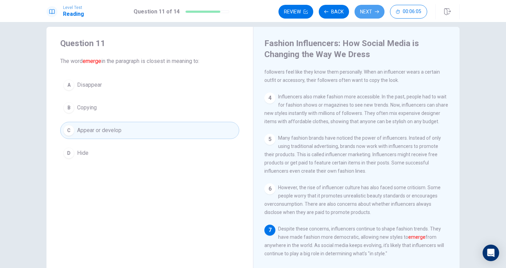
click at [367, 10] on button "Next" at bounding box center [369, 12] width 30 height 14
click at [367, 10] on div "Review Back Next 00:06:05" at bounding box center [352, 12] width 149 height 14
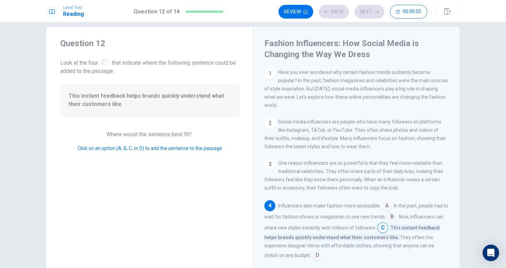
click at [367, 10] on div "Review Back Next 00:06:05" at bounding box center [352, 12] width 149 height 14
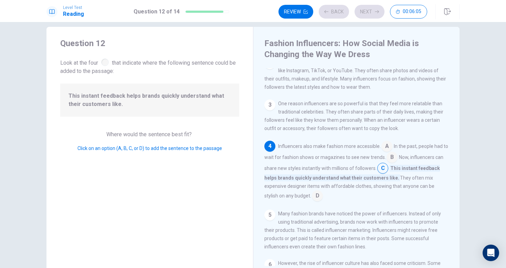
click at [367, 10] on div "Review Back Next 00:06:05" at bounding box center [352, 12] width 149 height 14
click at [369, 5] on button "Next" at bounding box center [369, 12] width 30 height 14
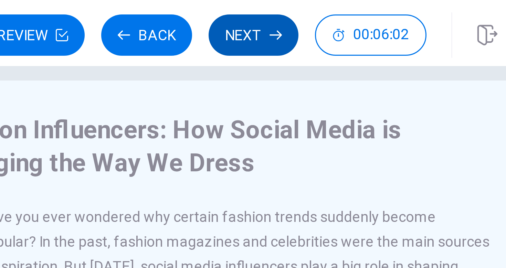
click at [407, 4] on div "Review Back Next 00:06:02" at bounding box center [368, 11] width 181 height 15
click at [375, 10] on icon "button" at bounding box center [377, 12] width 4 height 4
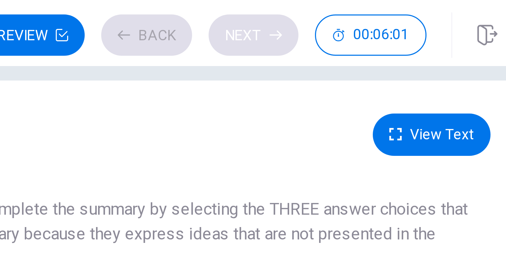
click at [375, 10] on div "Review Back Next 00:06:01" at bounding box center [352, 12] width 149 height 14
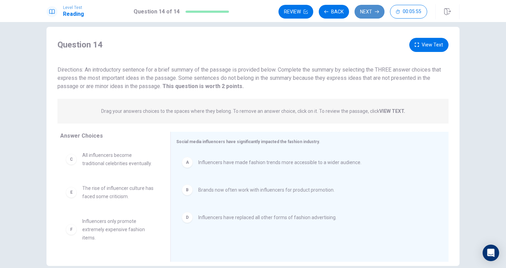
click at [368, 10] on button "Next" at bounding box center [369, 12] width 30 height 14
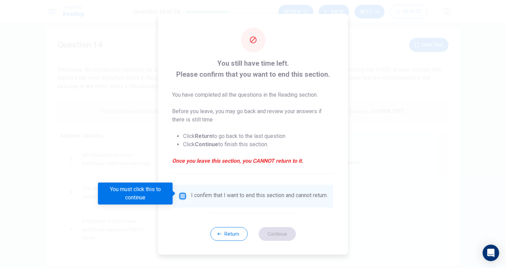
click at [184, 194] on input "You must click this to continue" at bounding box center [183, 196] width 8 height 8
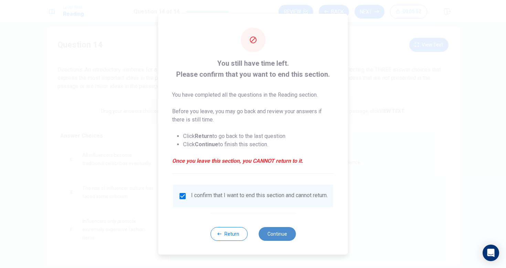
click at [273, 238] on button "Continue" at bounding box center [276, 234] width 37 height 14
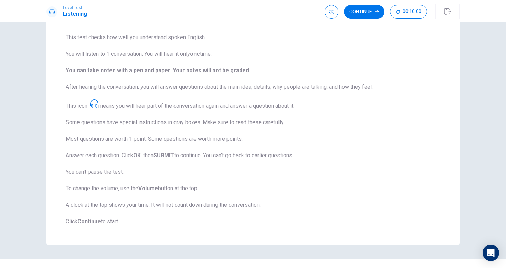
scroll to position [62, 0]
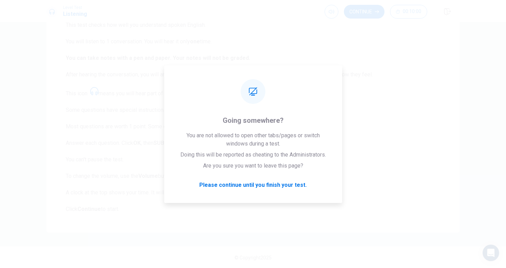
click at [370, 20] on div "Level Test Listening Continue 00:10:00" at bounding box center [253, 11] width 506 height 22
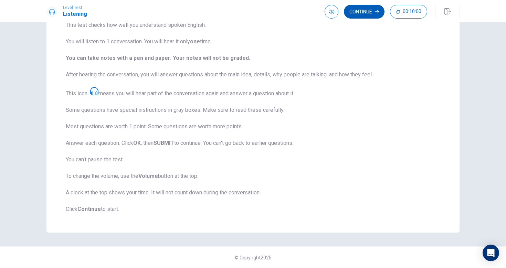
click at [367, 11] on button "Continue" at bounding box center [364, 12] width 41 height 14
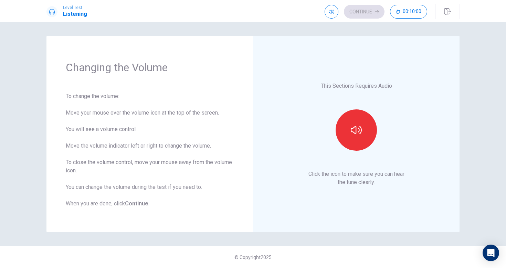
scroll to position [0, 0]
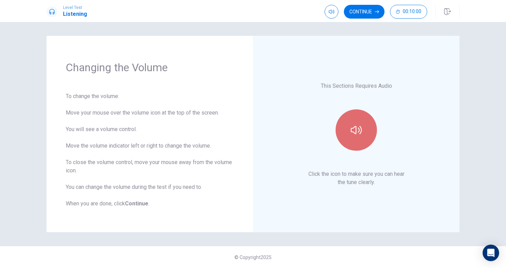
click at [353, 132] on icon "button" at bounding box center [356, 130] width 11 height 8
click at [352, 130] on icon "button" at bounding box center [356, 130] width 11 height 11
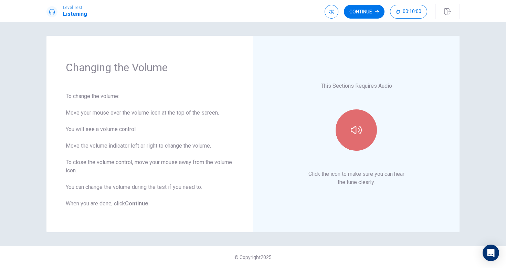
click at [352, 130] on icon "button" at bounding box center [356, 130] width 11 height 11
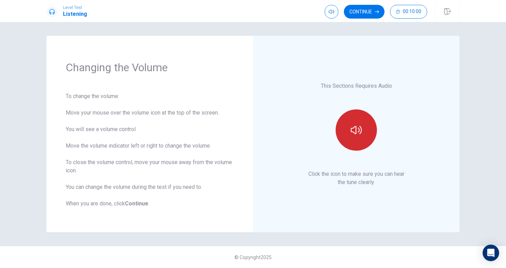
click at [352, 130] on icon "button" at bounding box center [356, 130] width 11 height 11
click at [352, 129] on icon "button" at bounding box center [356, 130] width 11 height 11
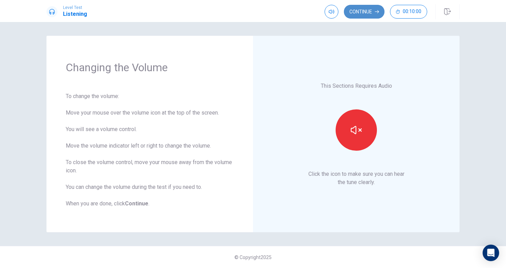
click at [376, 12] on icon "button" at bounding box center [377, 12] width 4 height 4
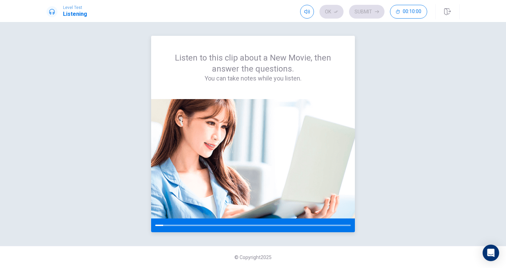
click at [322, 98] on div "Listen to this clip about a New Movie, then answer the questions. You can take …" at bounding box center [253, 67] width 204 height 63
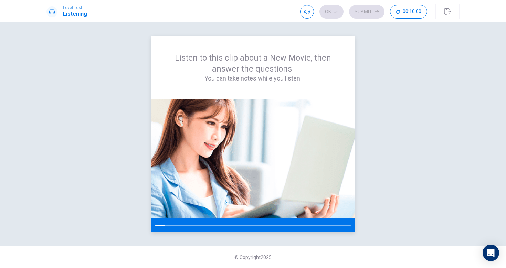
click at [322, 98] on div "Listen to this clip about a New Movie, then answer the questions. You can take …" at bounding box center [253, 67] width 204 height 63
click at [442, 16] on button "button" at bounding box center [447, 11] width 24 height 15
